Goal: Find specific page/section: Find specific page/section

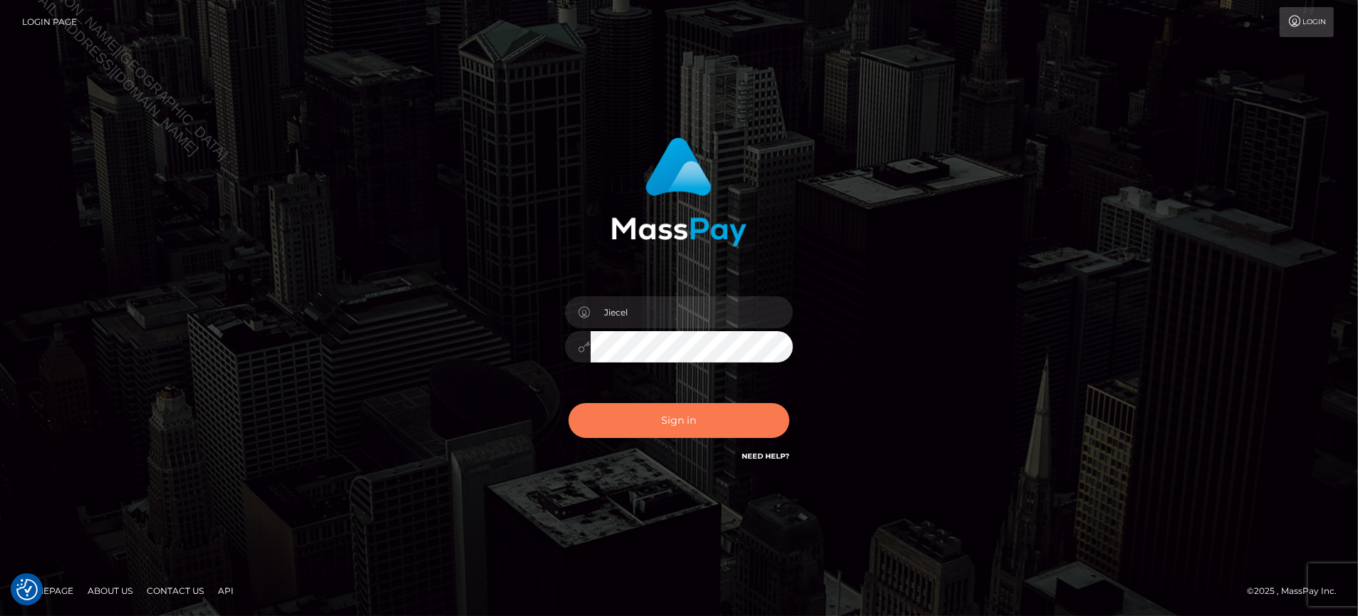
click at [700, 430] on button "Sign in" at bounding box center [679, 420] width 221 height 35
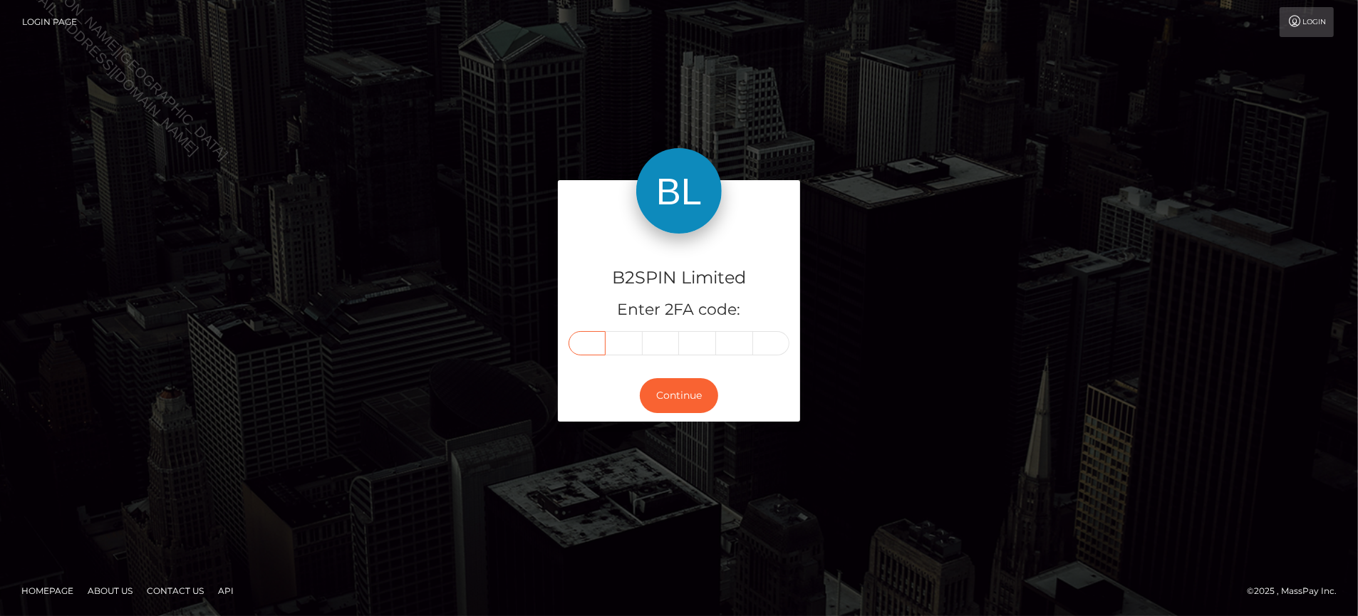
click at [586, 340] on input "text" at bounding box center [587, 343] width 37 height 24
type input "8"
type input "6"
type input "4"
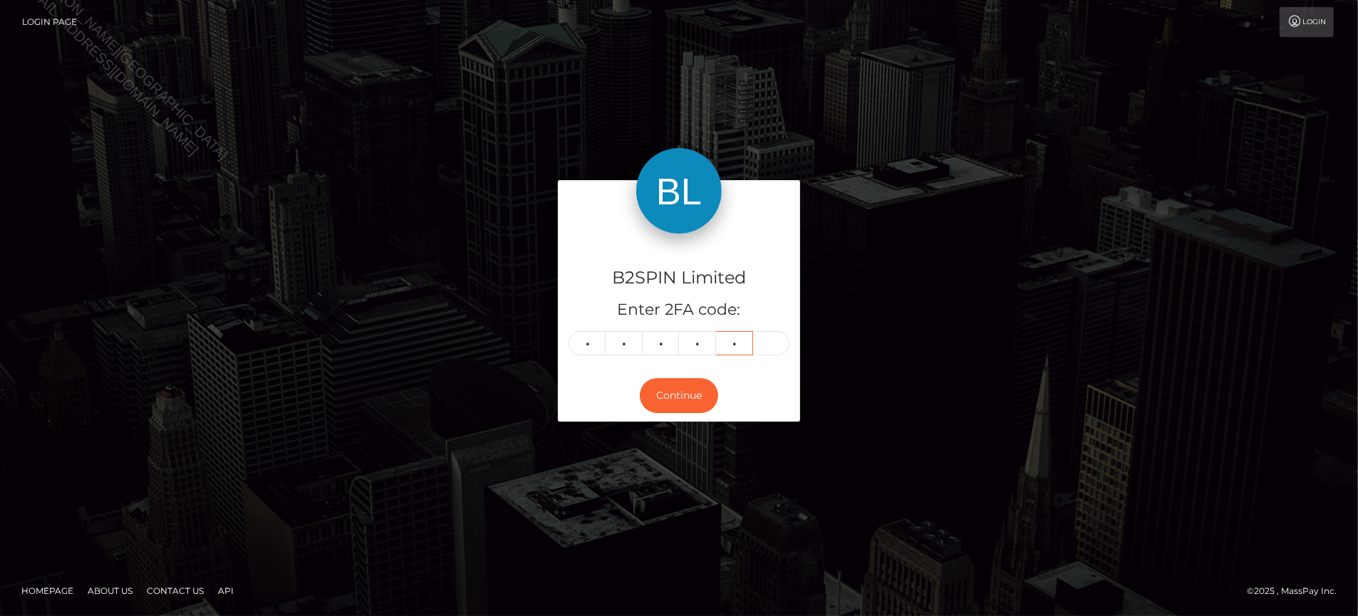
type input "7"
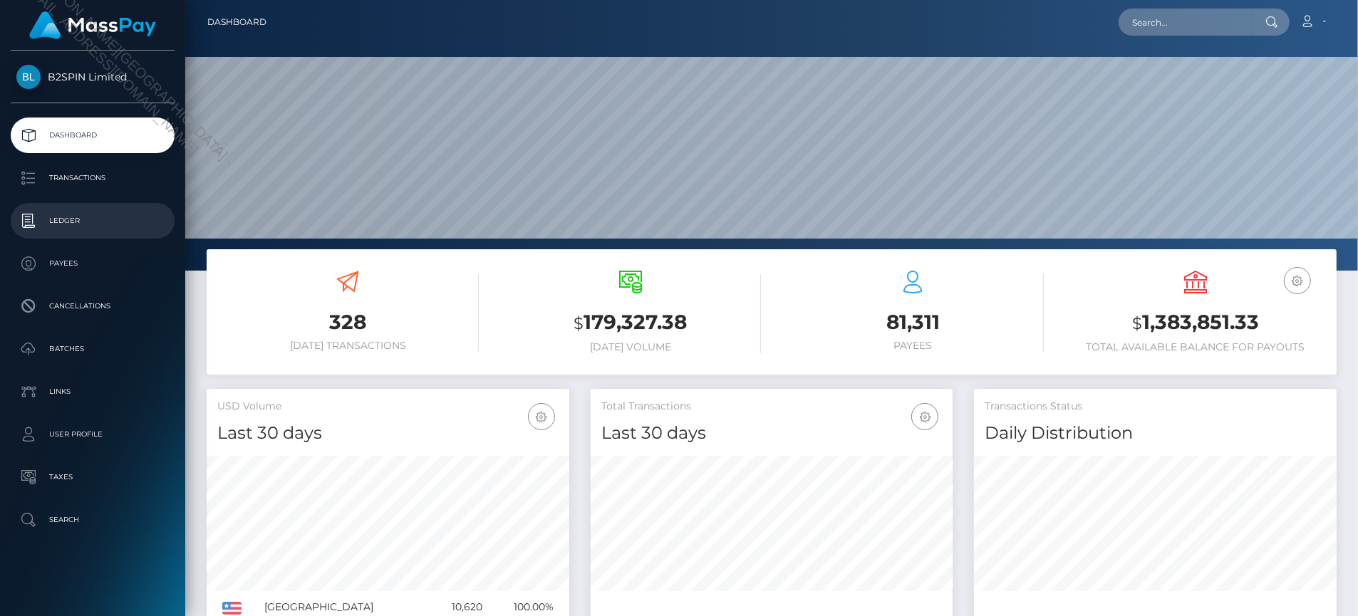
scroll to position [252, 362]
click at [1218, 23] on input "text" at bounding box center [1186, 22] width 134 height 27
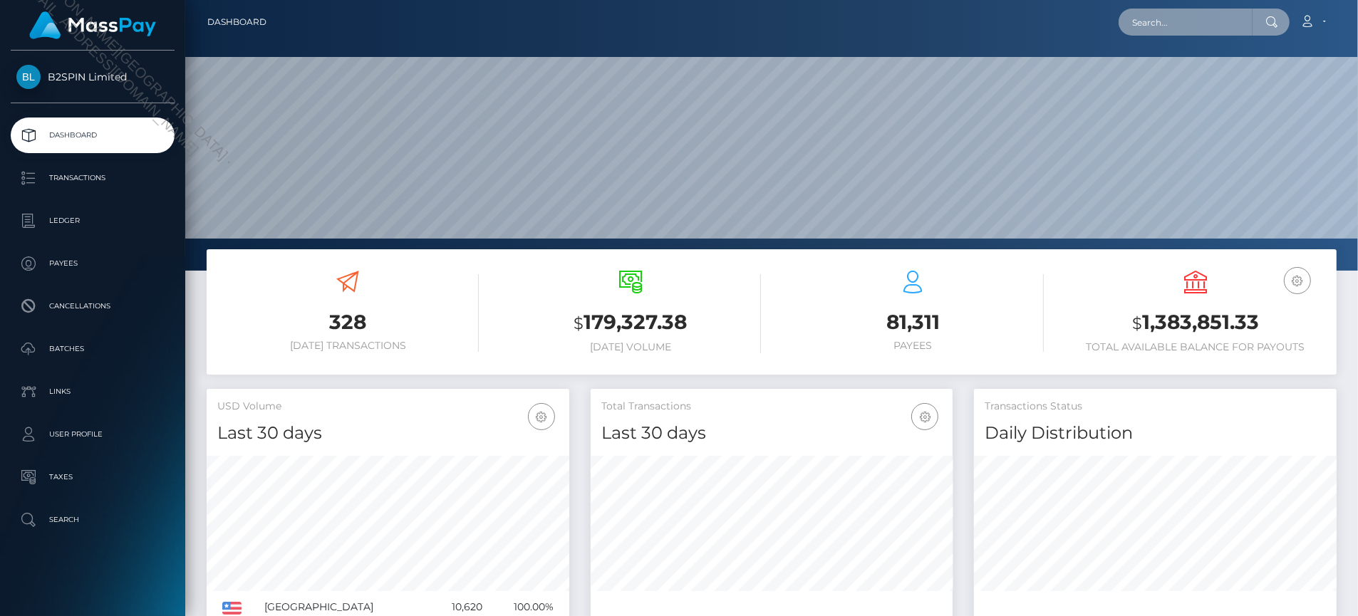
paste input "85c2fb8f-4184-4777-9ff4-bff8a337603c"
click at [1233, 16] on input "85c2fb8f-4184-4777-9ff4-bff8a337603c" at bounding box center [1186, 22] width 134 height 27
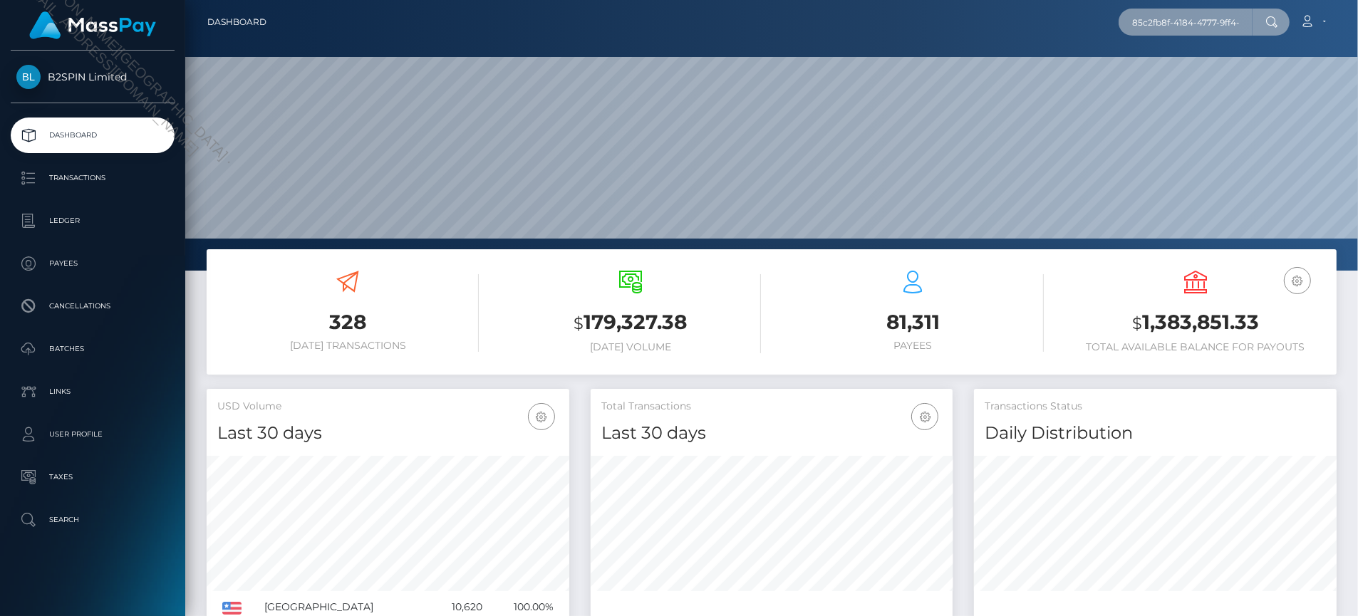
paste input "926992205"
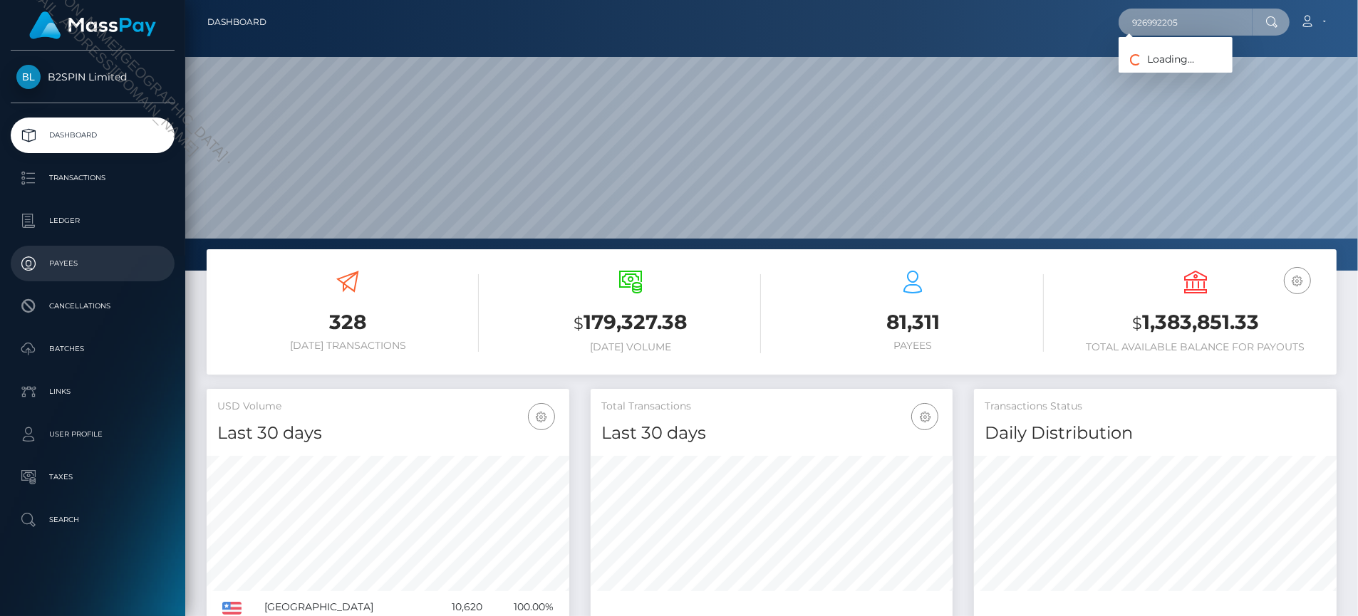
type input "926992205"
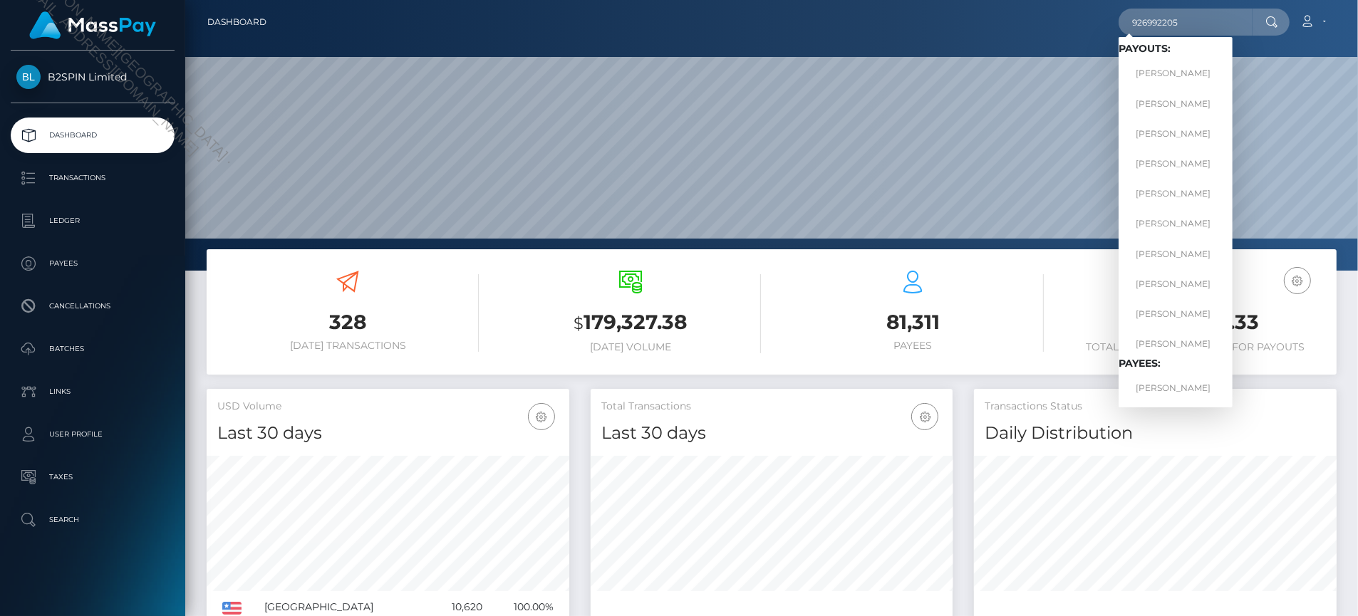
drag, startPoint x: 1344, startPoint y: 482, endPoint x: 1344, endPoint y: 472, distance: 10.0
click at [1344, 482] on div "Transactions Status Daily Distribution Last 24 hours" at bounding box center [1155, 522] width 384 height 266
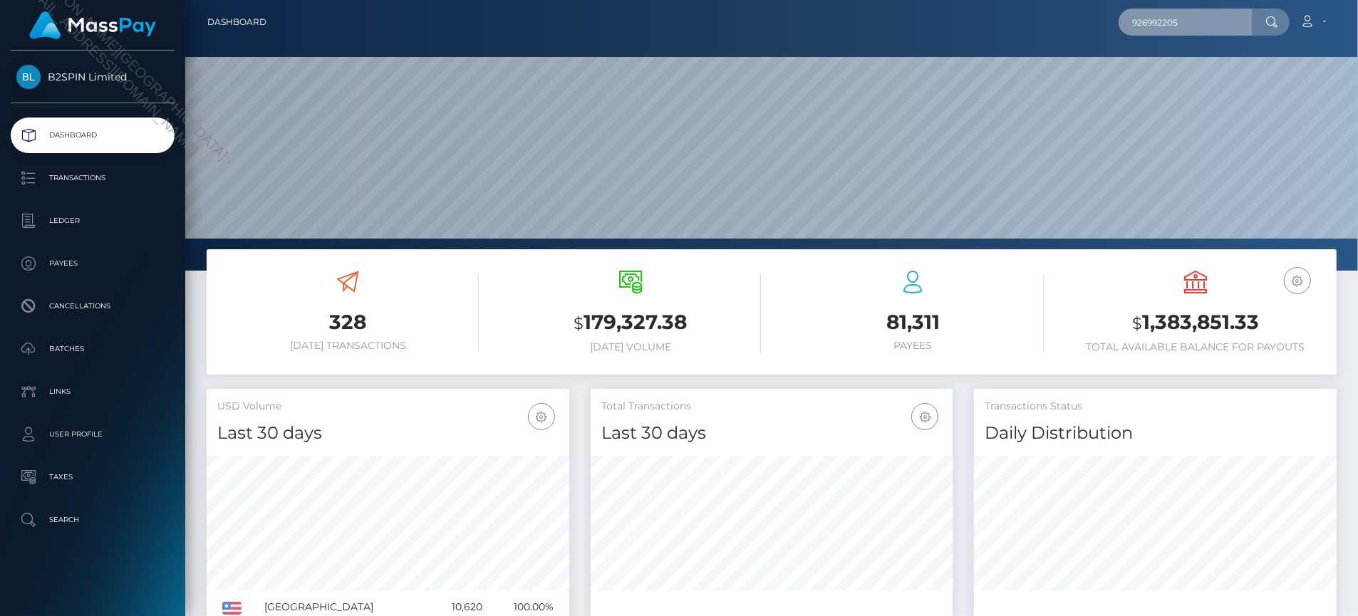
click at [1201, 26] on input "926992205" at bounding box center [1186, 22] width 134 height 27
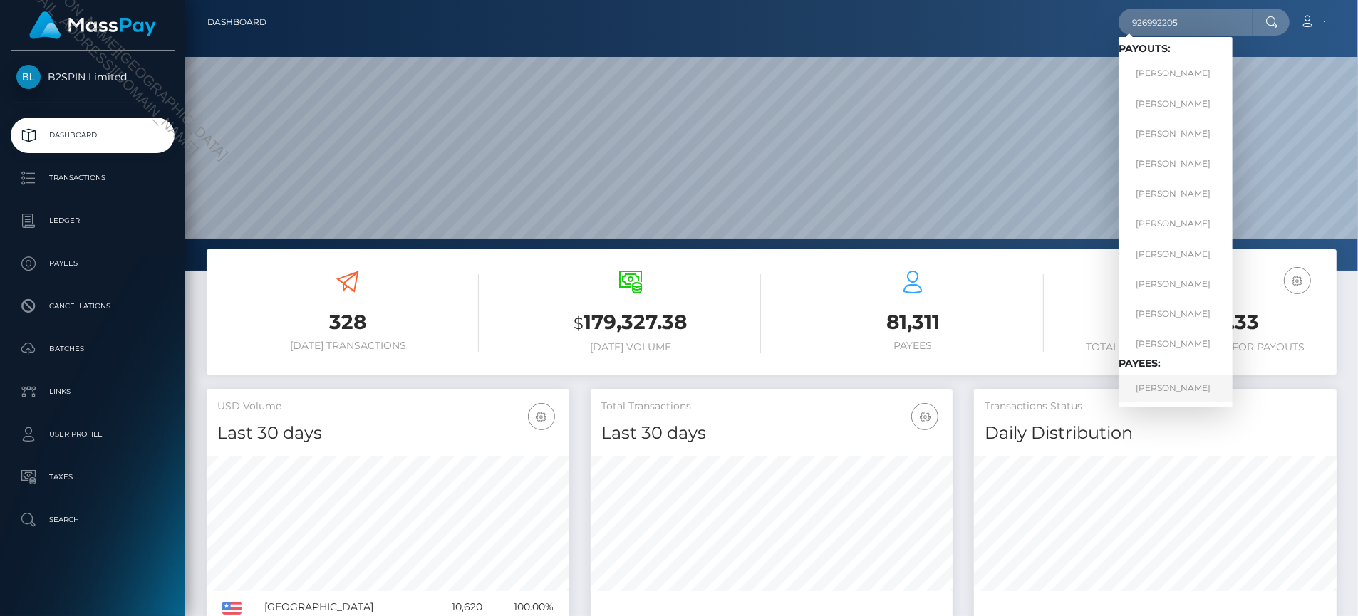
click at [1151, 385] on link "Kimberly Soliz" at bounding box center [1176, 388] width 114 height 26
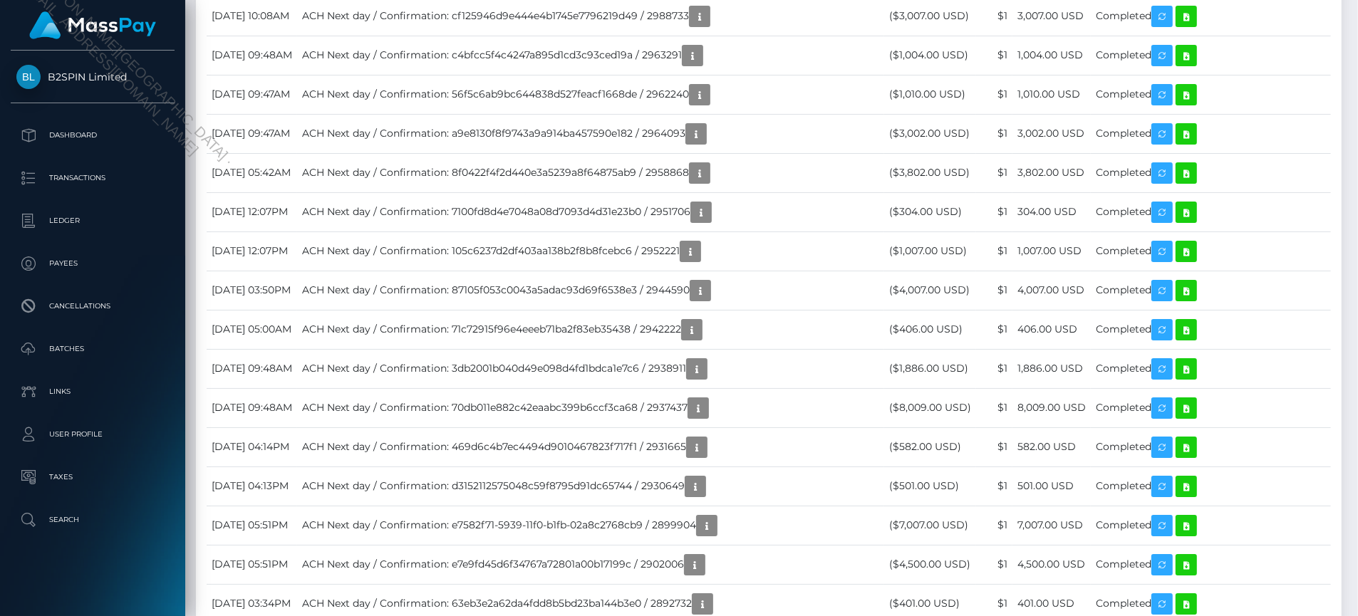
scroll to position [1067, 0]
